Goal: Information Seeking & Learning: Learn about a topic

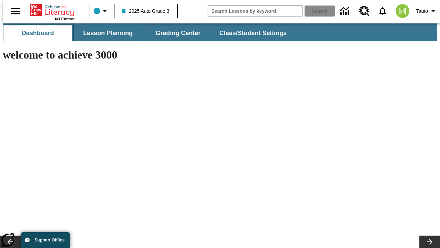
click at [105, 33] on button "Lesson Planning" at bounding box center [108, 33] width 69 height 17
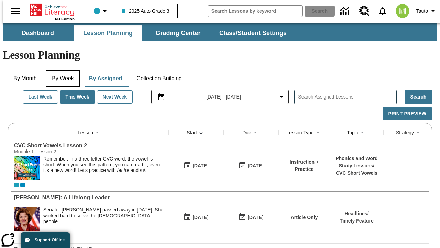
click at [62, 70] on button "By Week" at bounding box center [63, 78] width 34 height 17
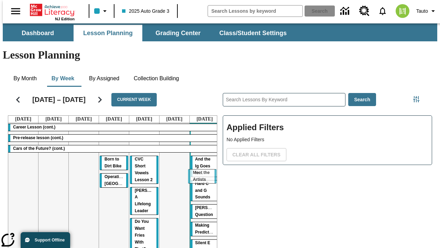
drag, startPoint x: 80, startPoint y: 133, endPoint x: 202, endPoint y: 172, distance: 127.6
click at [202, 172] on tr "Career Lesson (cont.) Pre-release lesson (cont.) Cars of the Future? (cont.) Me…" at bounding box center [113, 224] width 211 height 203
